Goal: Use online tool/utility: Utilize a website feature to perform a specific function

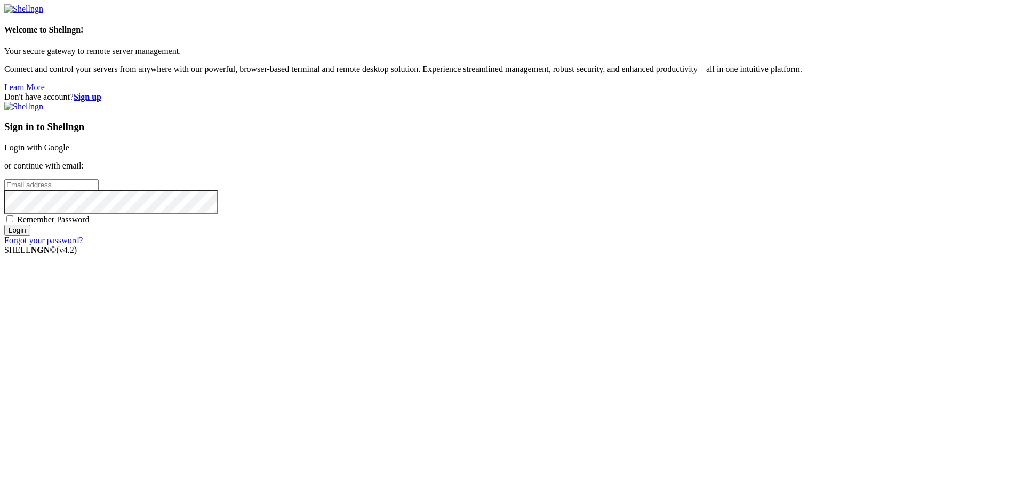
type input "[PERSON_NAME][EMAIL_ADDRESS][DOMAIN_NAME]"
click at [30, 236] on input "Login" at bounding box center [17, 230] width 26 height 11
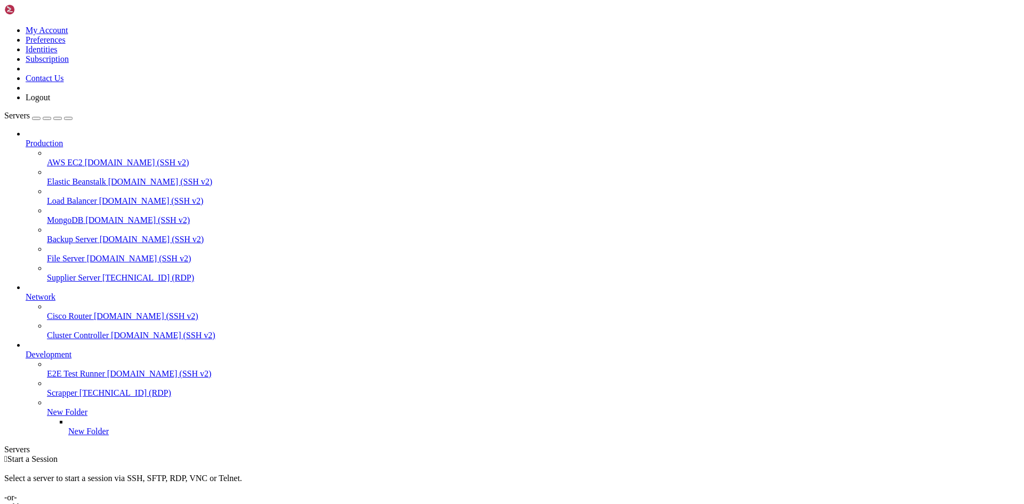
click at [47, 273] on icon at bounding box center [47, 273] width 0 height 0
click at [83, 273] on span "Supplier Server" at bounding box center [73, 277] width 53 height 9
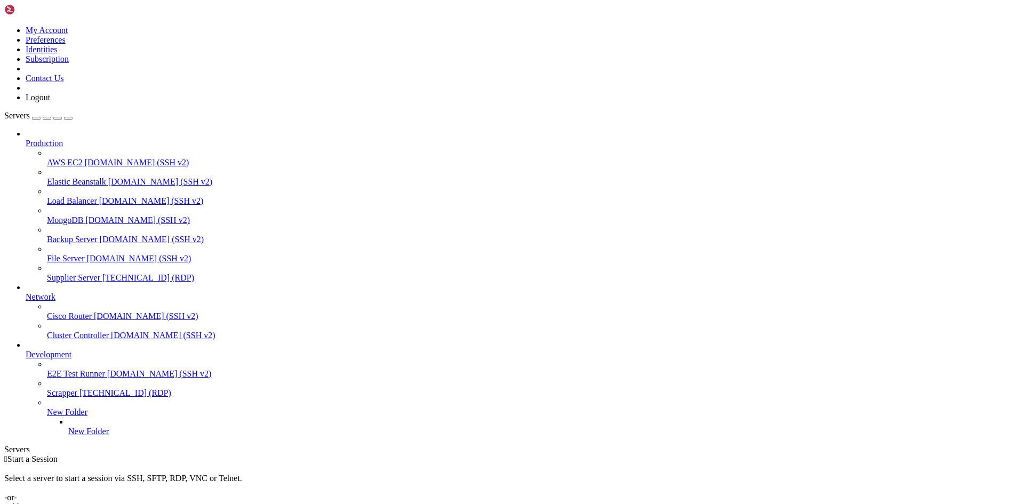
click at [83, 273] on span "Supplier Server" at bounding box center [73, 277] width 53 height 9
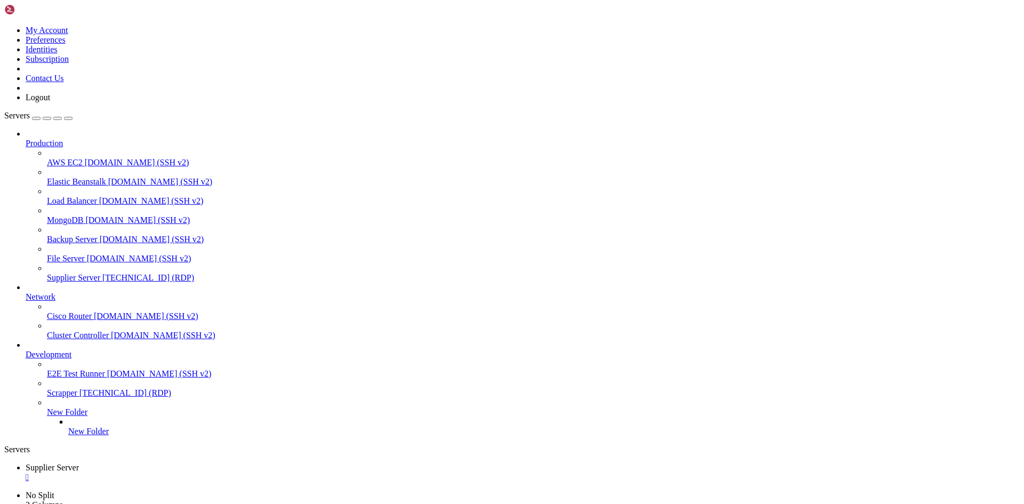
drag, startPoint x: 300, startPoint y: 739, endPoint x: 239, endPoint y: 741, distance: 61.4
